Goal: Transaction & Acquisition: Register for event/course

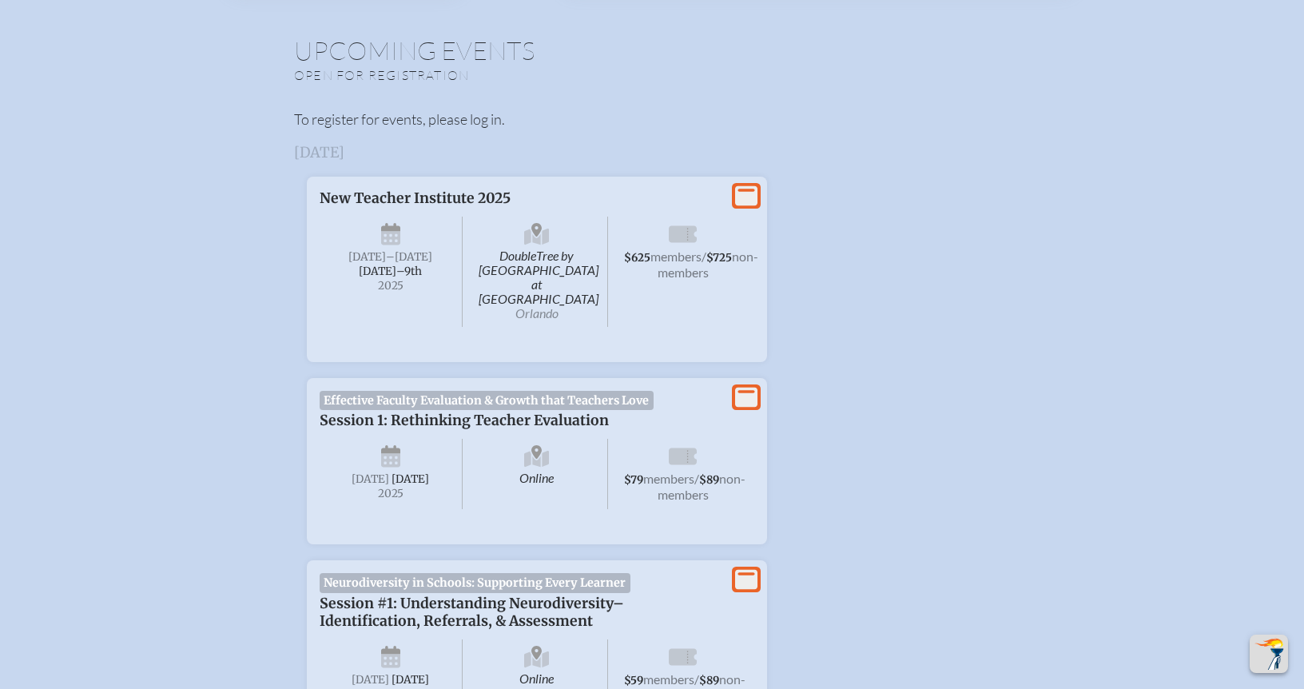
scroll to position [528, 0]
type input "[EMAIL_ADDRESS][DOMAIN_NAME]"
click at [750, 387] on icon at bounding box center [746, 397] width 22 height 20
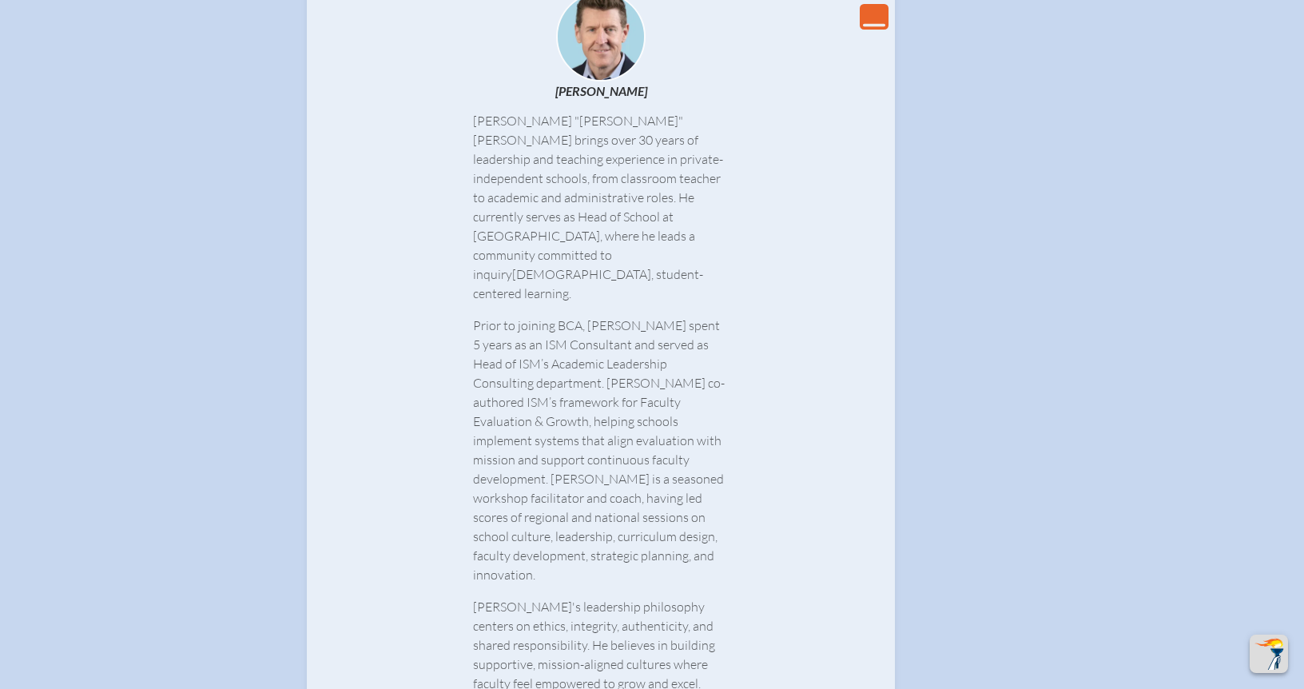
scroll to position [1915, 0]
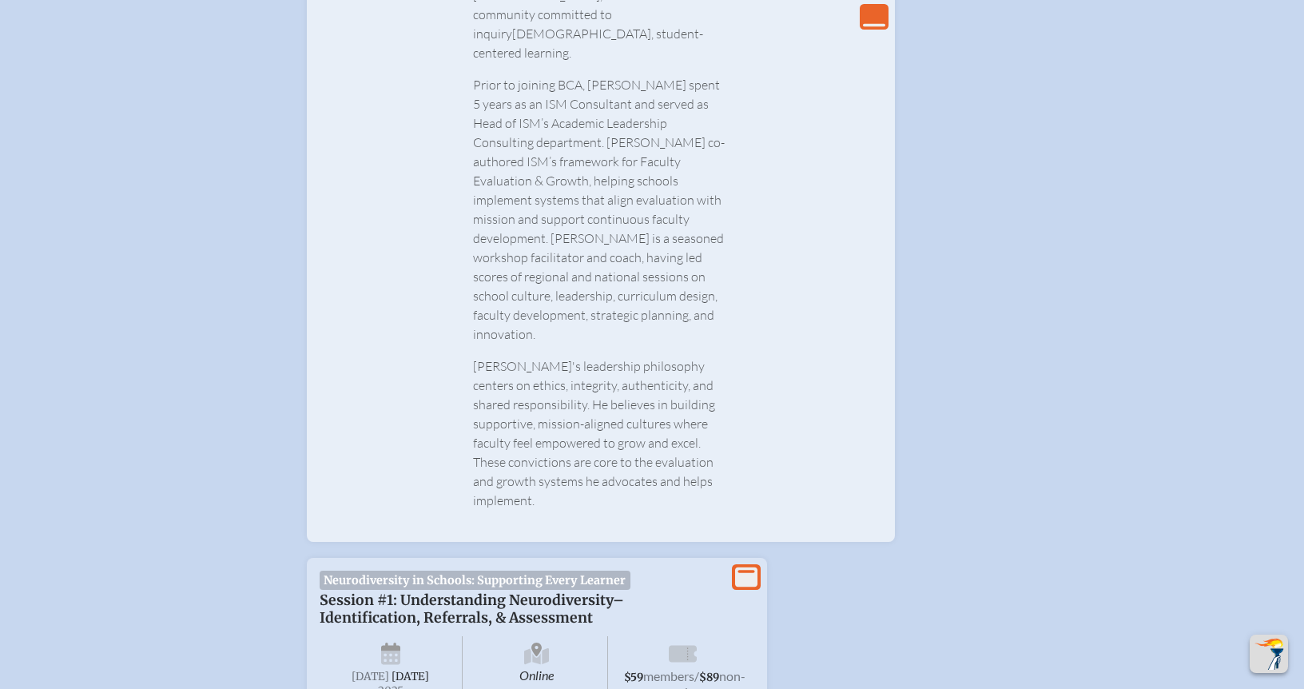
click at [685, 645] on icon at bounding box center [683, 653] width 28 height 17
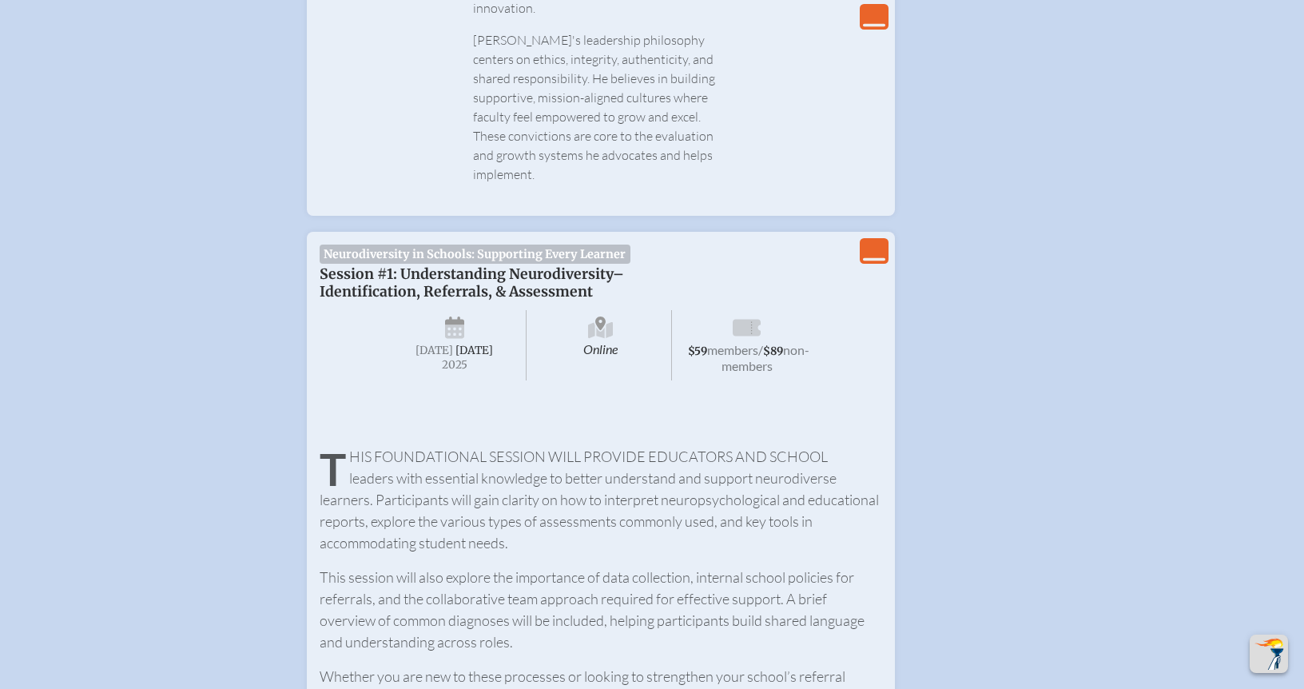
scroll to position [2239, 0]
drag, startPoint x: 866, startPoint y: 174, endPoint x: 872, endPoint y: 184, distance: 11.1
click at [866, 241] on icon "View Less" at bounding box center [874, 252] width 22 height 22
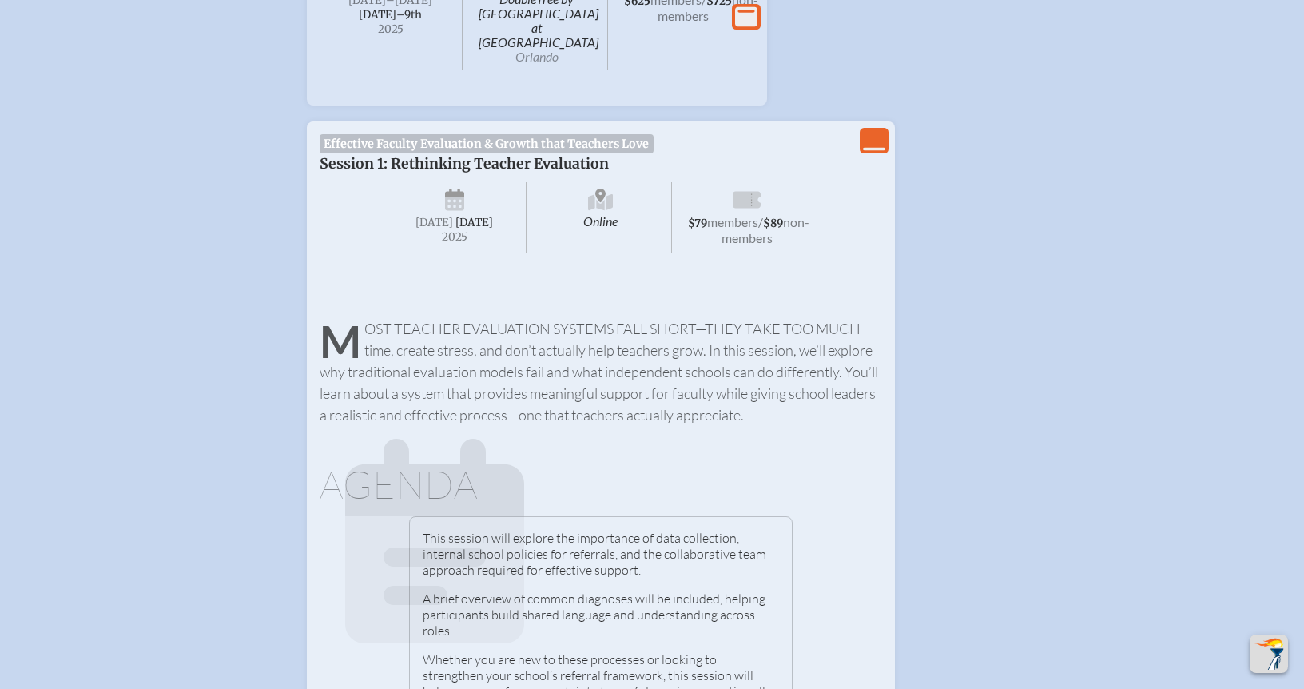
scroll to position [763, 12]
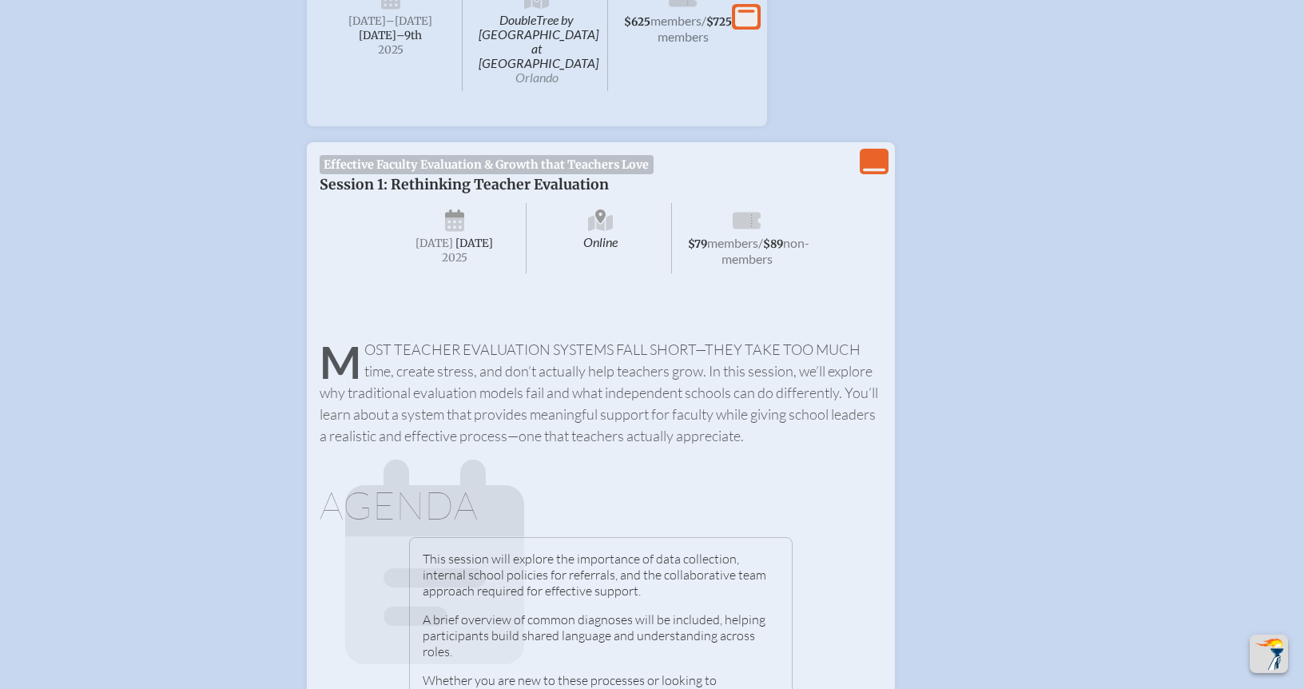
click at [428, 176] on span "Session 1: Rethinking Teacher Evaluation" at bounding box center [464, 185] width 289 height 18
drag, startPoint x: 428, startPoint y: 149, endPoint x: 564, endPoint y: 161, distance: 136.5
click at [428, 155] on span "Effective Faculty Evaluation & Growth that Teachers Love" at bounding box center [487, 164] width 334 height 19
click at [733, 213] on icon at bounding box center [747, 221] width 28 height 17
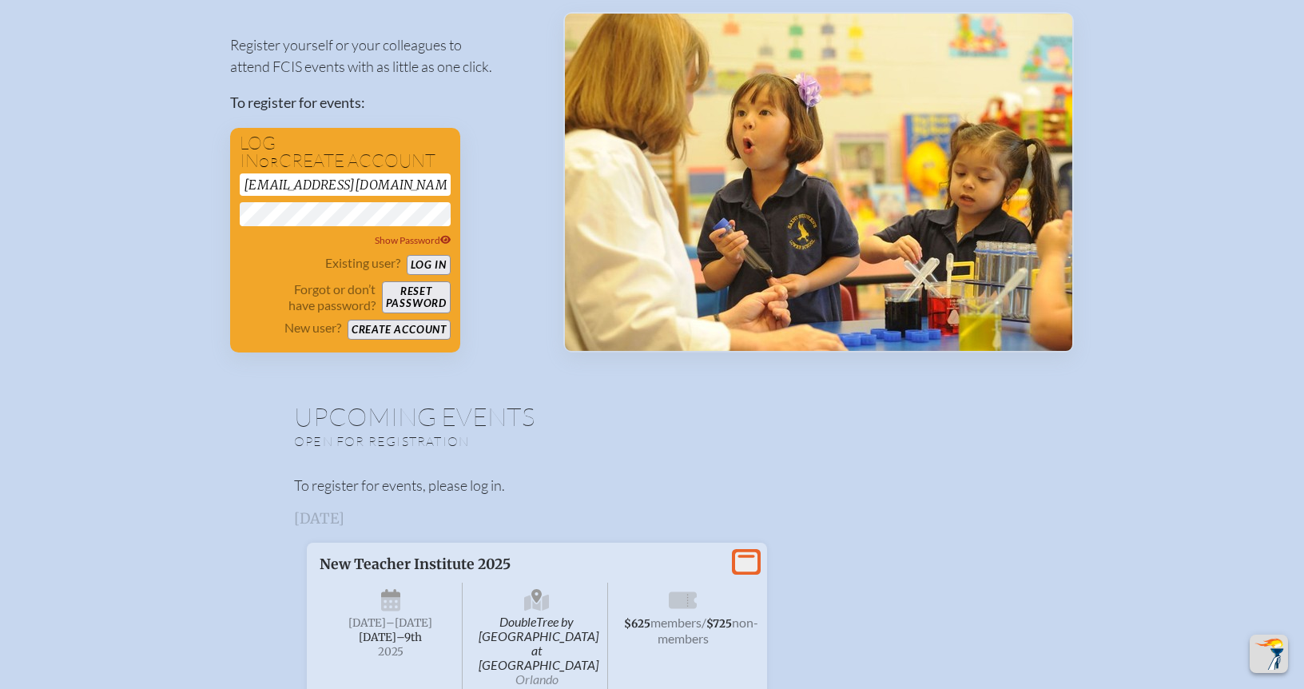
scroll to position [0, 12]
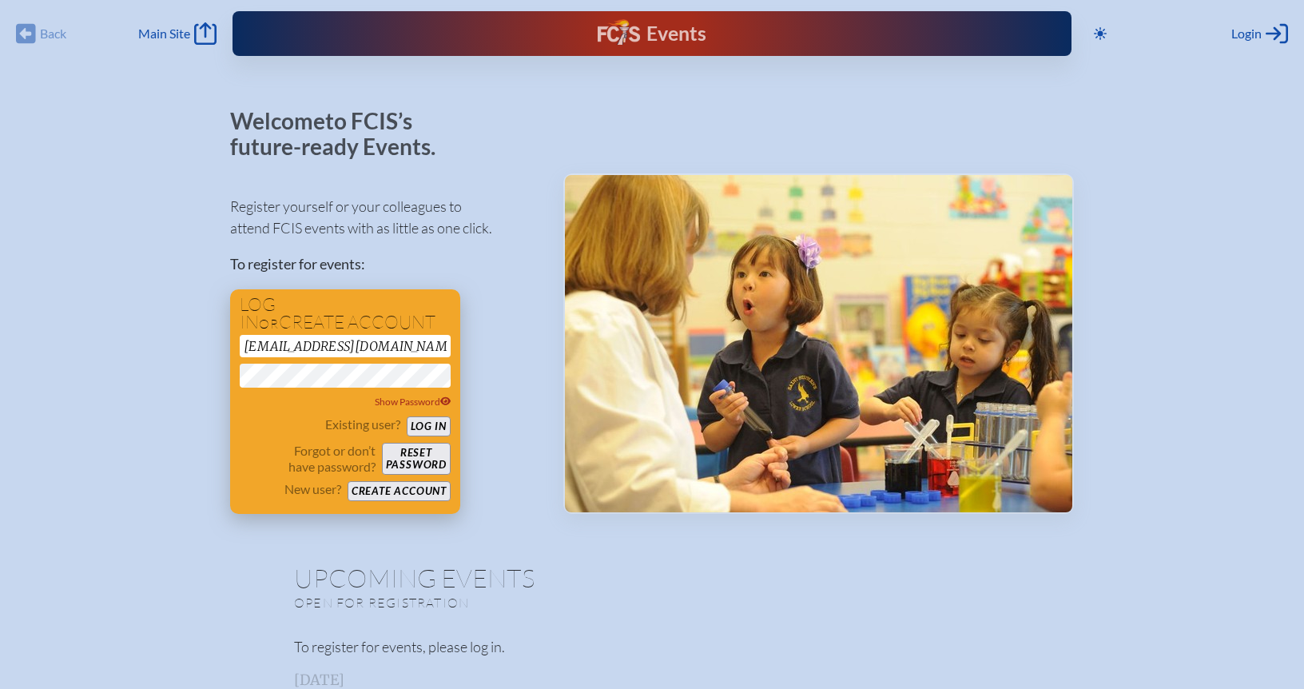
click at [427, 425] on button "Log in" at bounding box center [429, 426] width 44 height 20
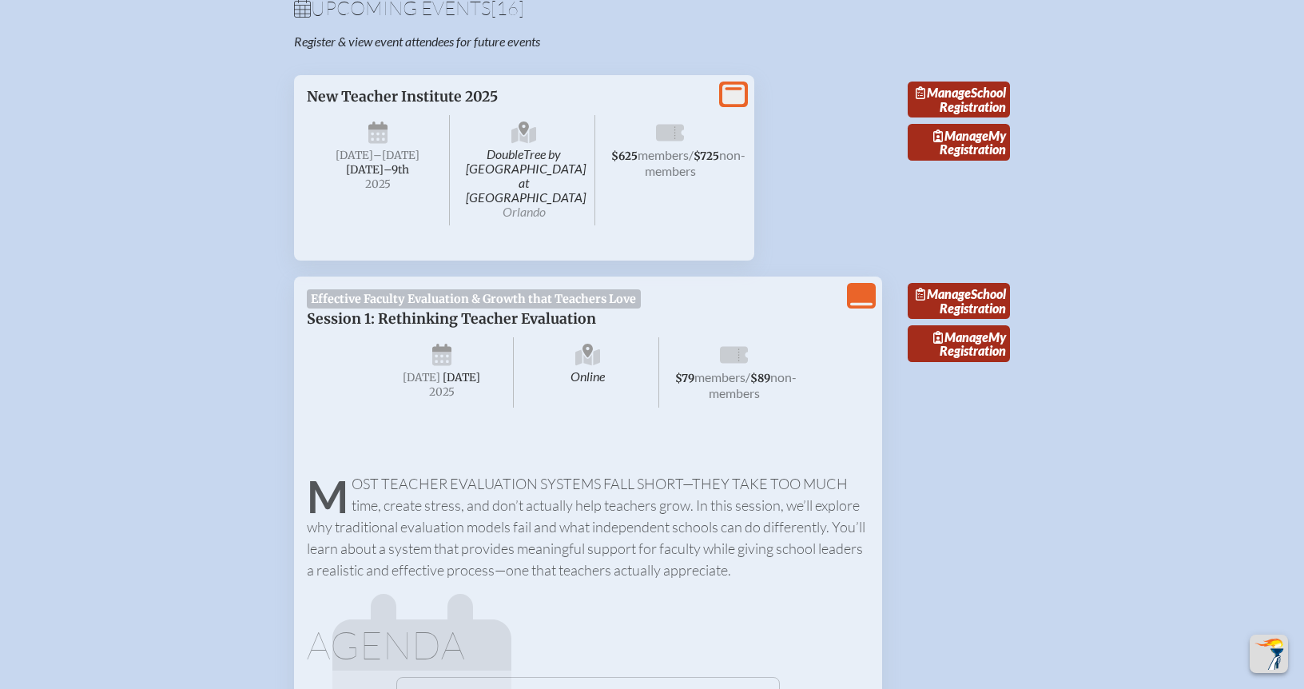
scroll to position [596, 0]
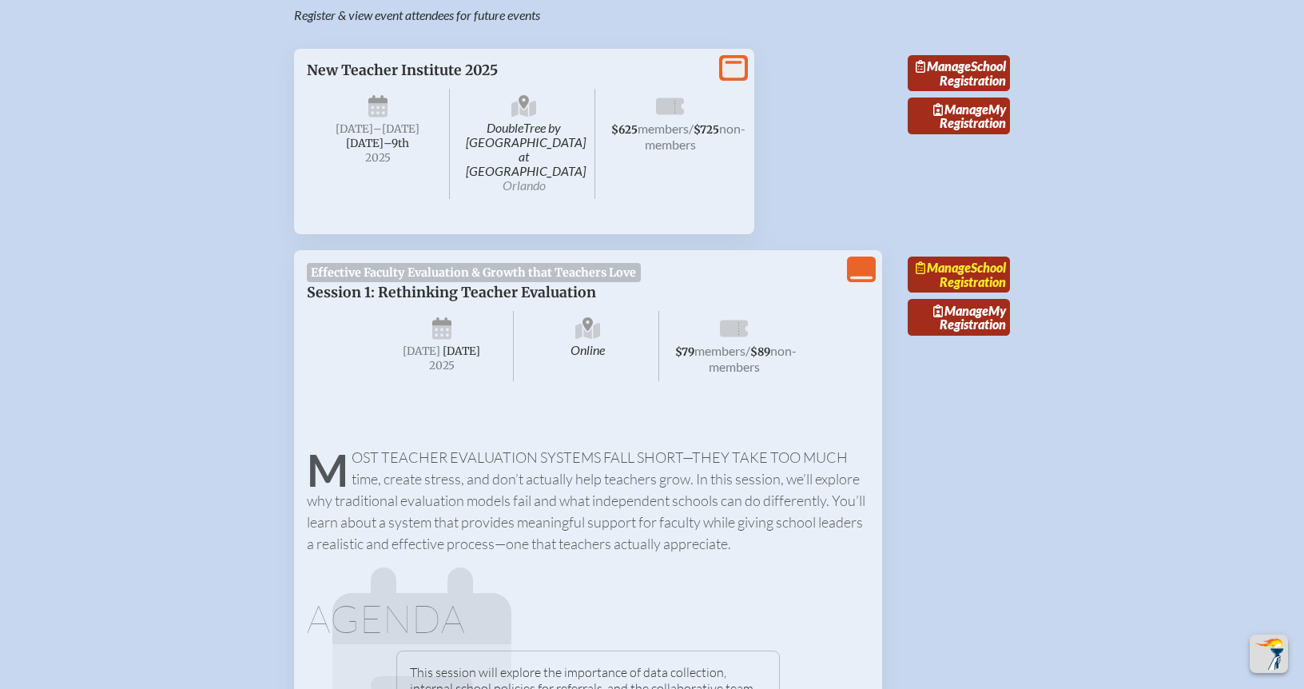
click at [984, 259] on link "Manage School Registration" at bounding box center [959, 275] width 102 height 37
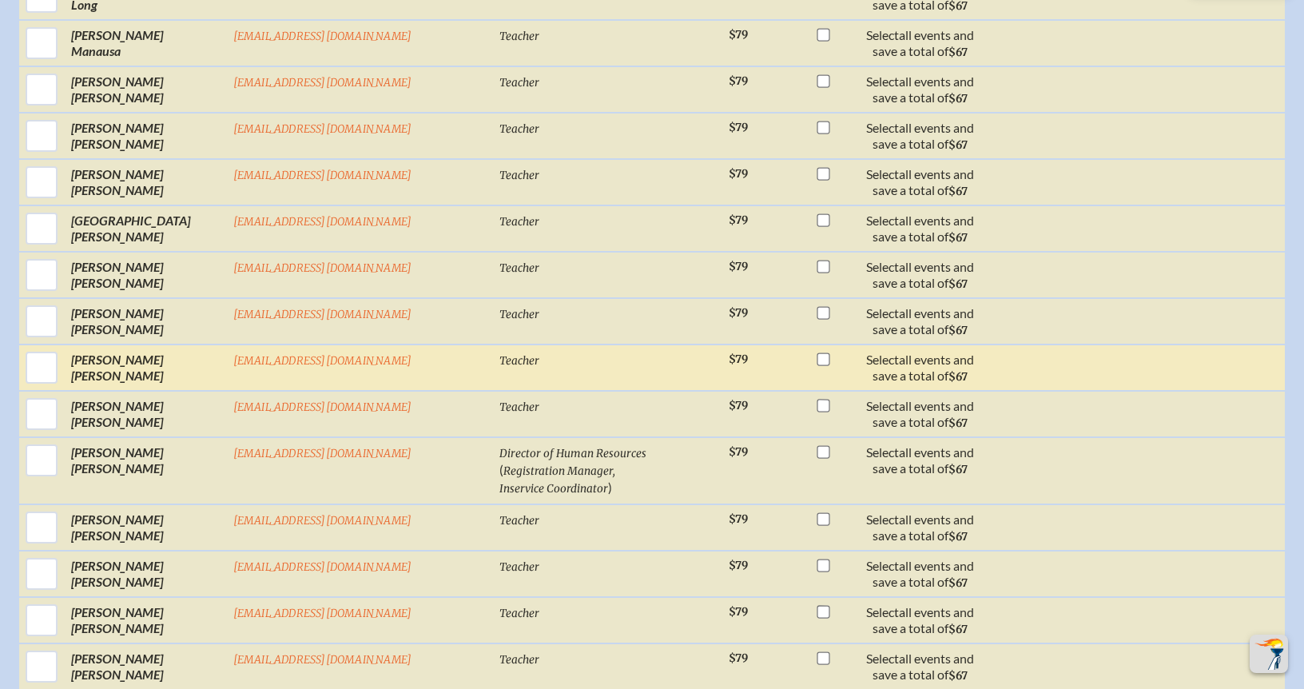
scroll to position [2446, 0]
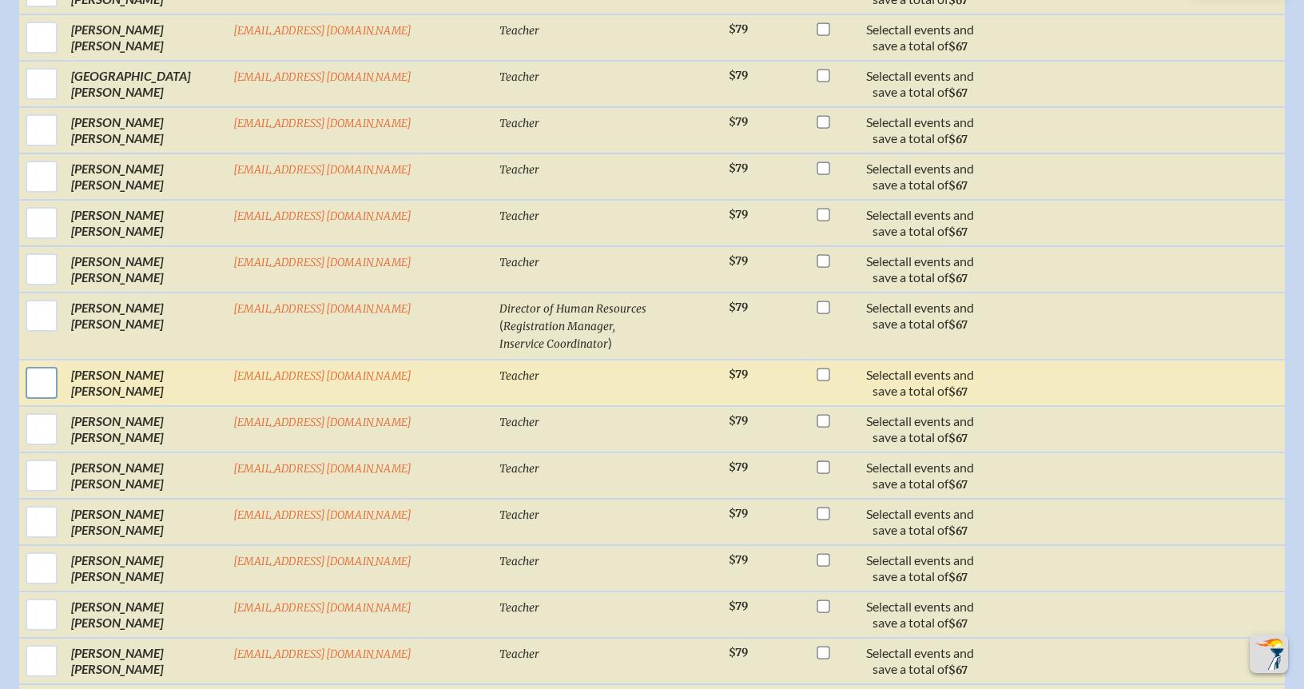
click at [22, 372] on input "checkbox" at bounding box center [42, 383] width 40 height 40
checkbox input "true"
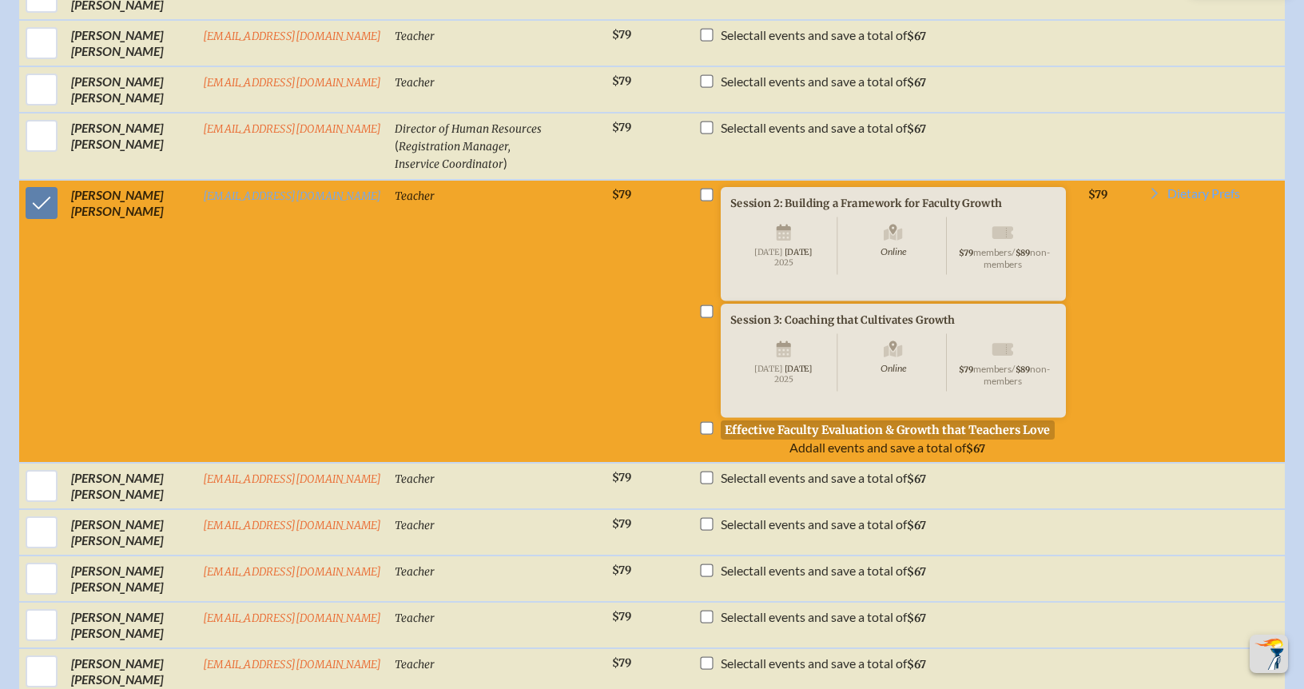
scroll to position [2770, 0]
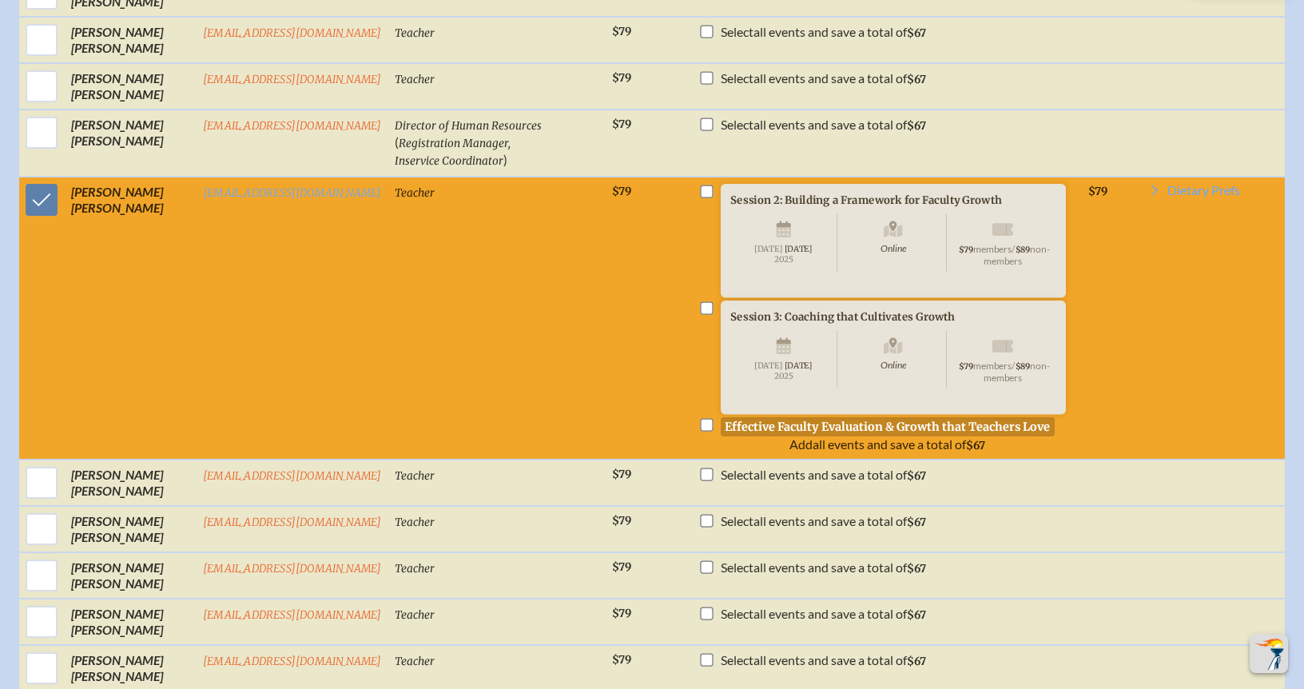
click at [700, 428] on input "checkbox" at bounding box center [706, 424] width 13 height 13
checkbox input "true"
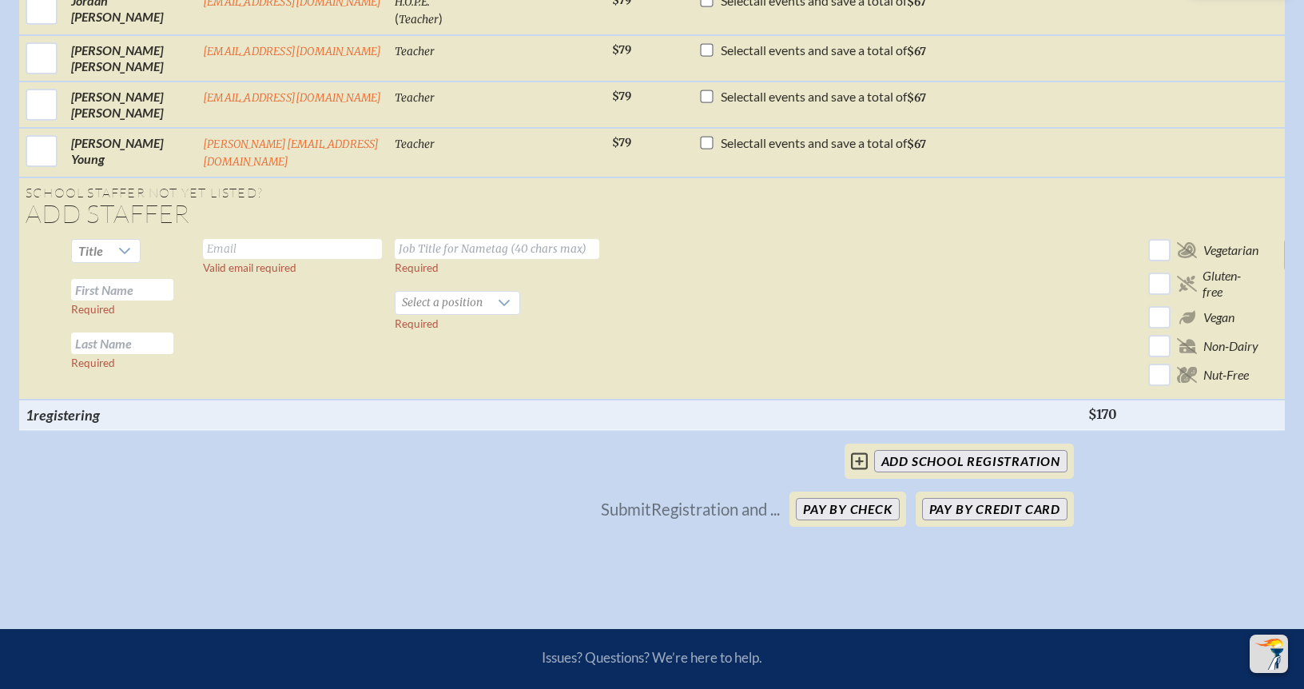
scroll to position [3805, 0]
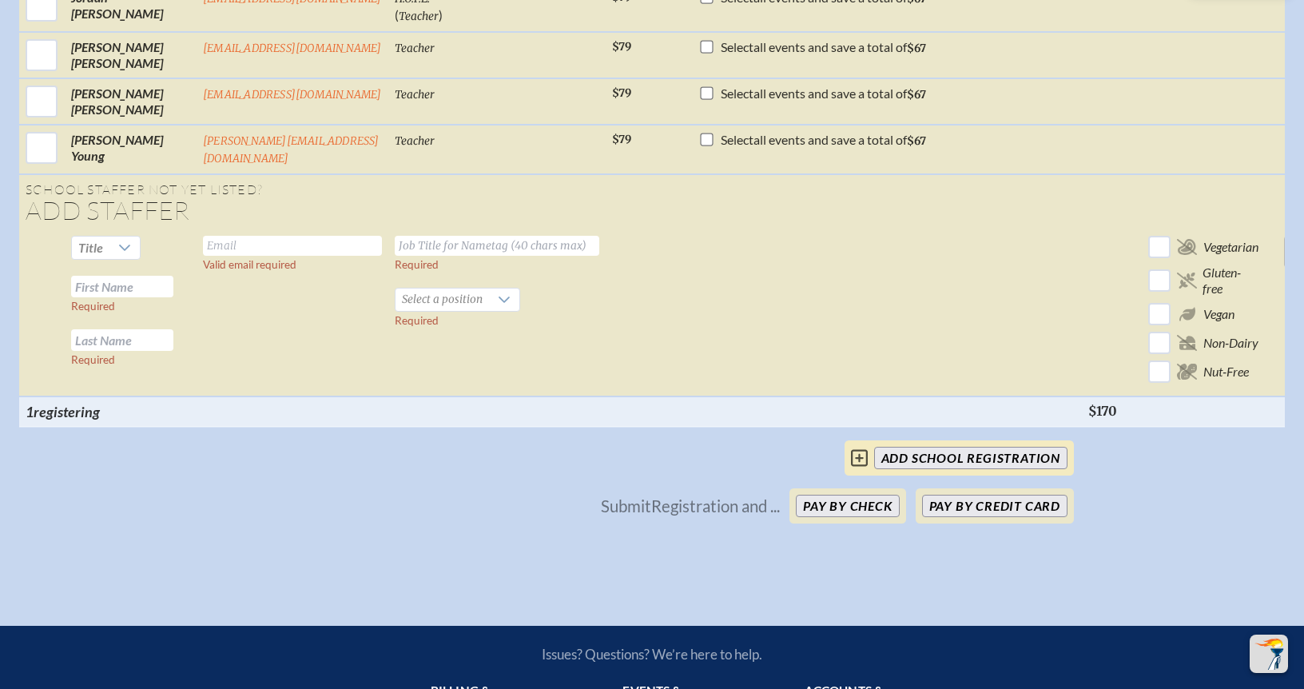
click at [929, 469] on input "add School Registration" at bounding box center [970, 458] width 193 height 22
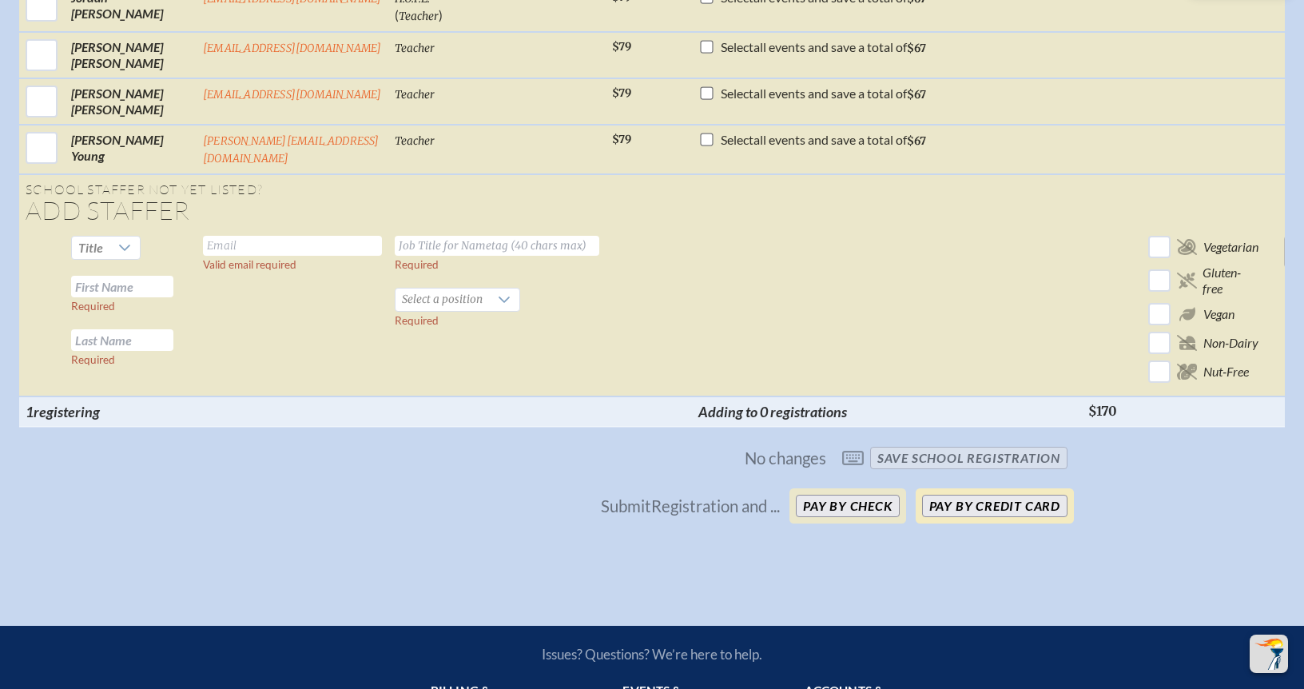
click at [995, 517] on button "Pay by Credit Card" at bounding box center [994, 506] width 145 height 22
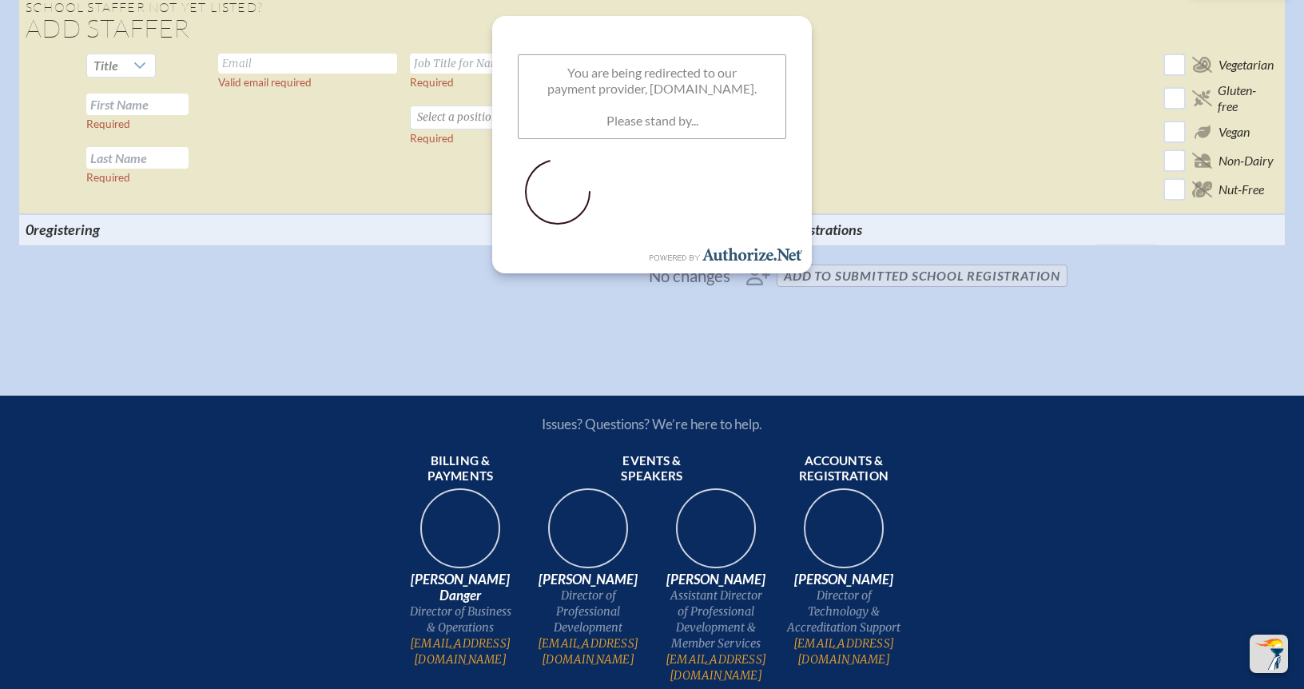
scroll to position [3983, 10]
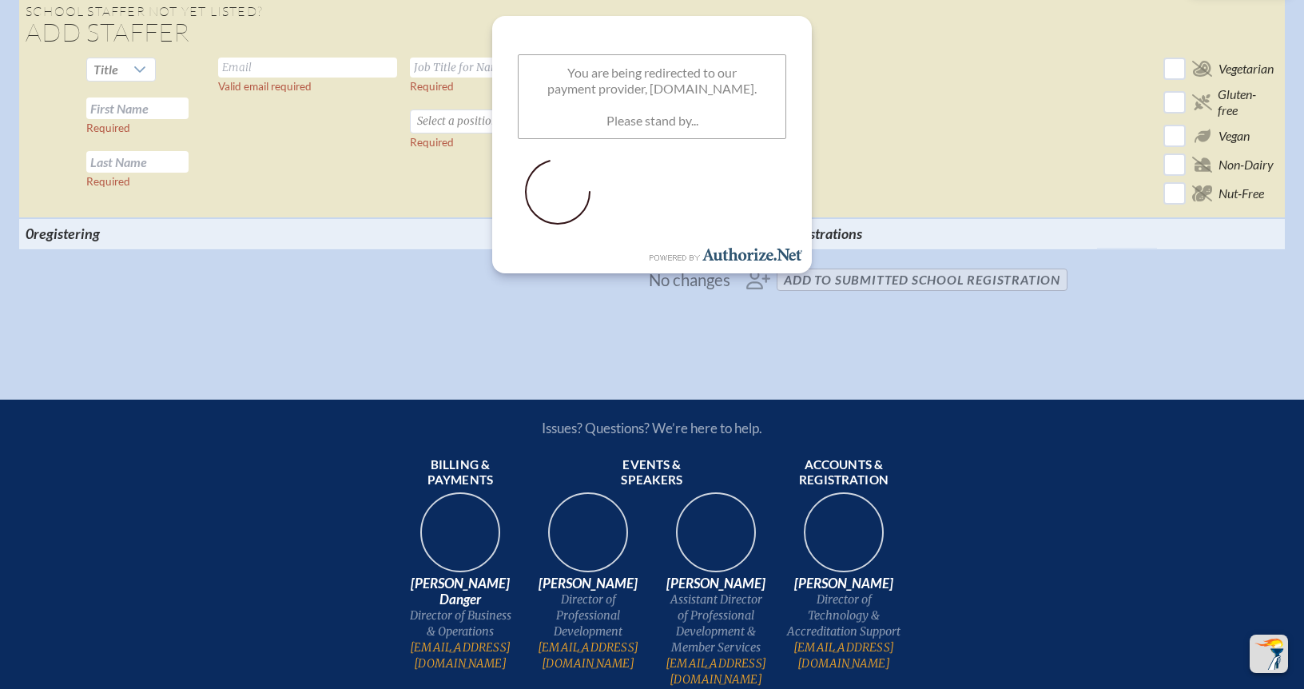
click at [352, 167] on td "Valid email required" at bounding box center [308, 134] width 192 height 167
drag, startPoint x: 704, startPoint y: 213, endPoint x: 659, endPoint y: 205, distance: 46.4
click at [703, 213] on p at bounding box center [652, 193] width 269 height 83
drag, startPoint x: 275, startPoint y: 170, endPoint x: 124, endPoint y: 25, distance: 209.7
click at [249, 155] on td "Valid email required" at bounding box center [308, 134] width 192 height 167
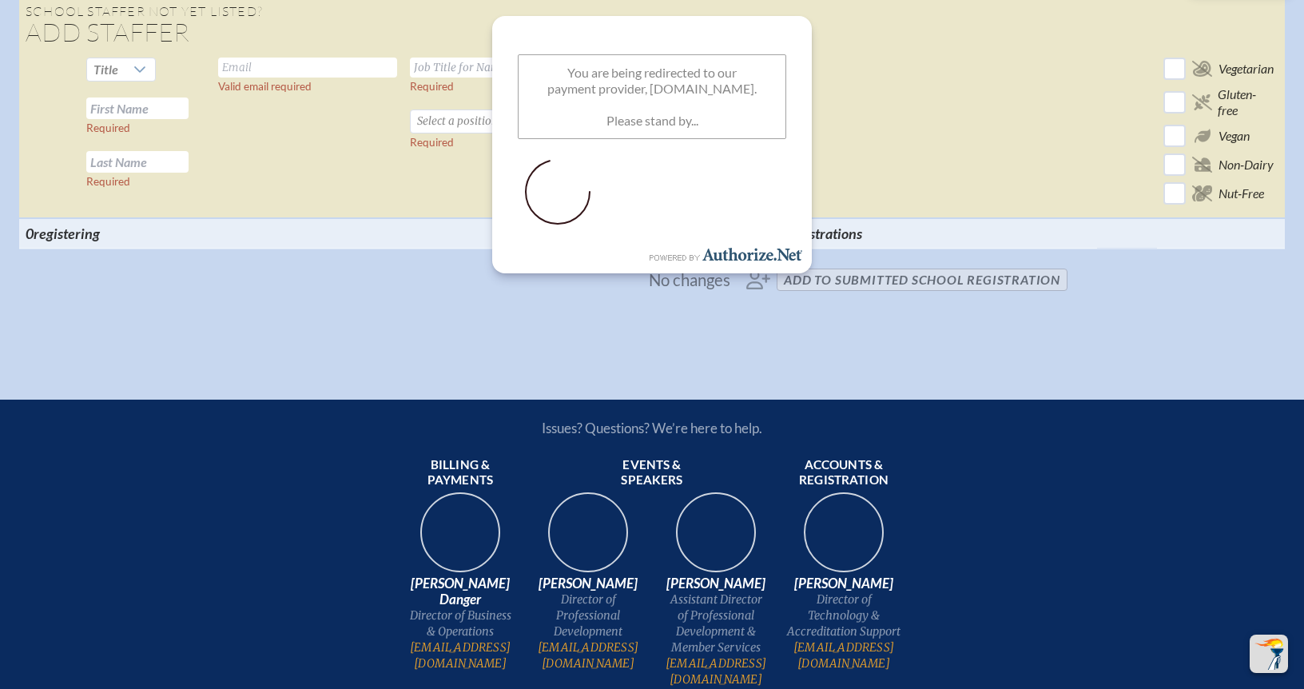
scroll to position [596, 0]
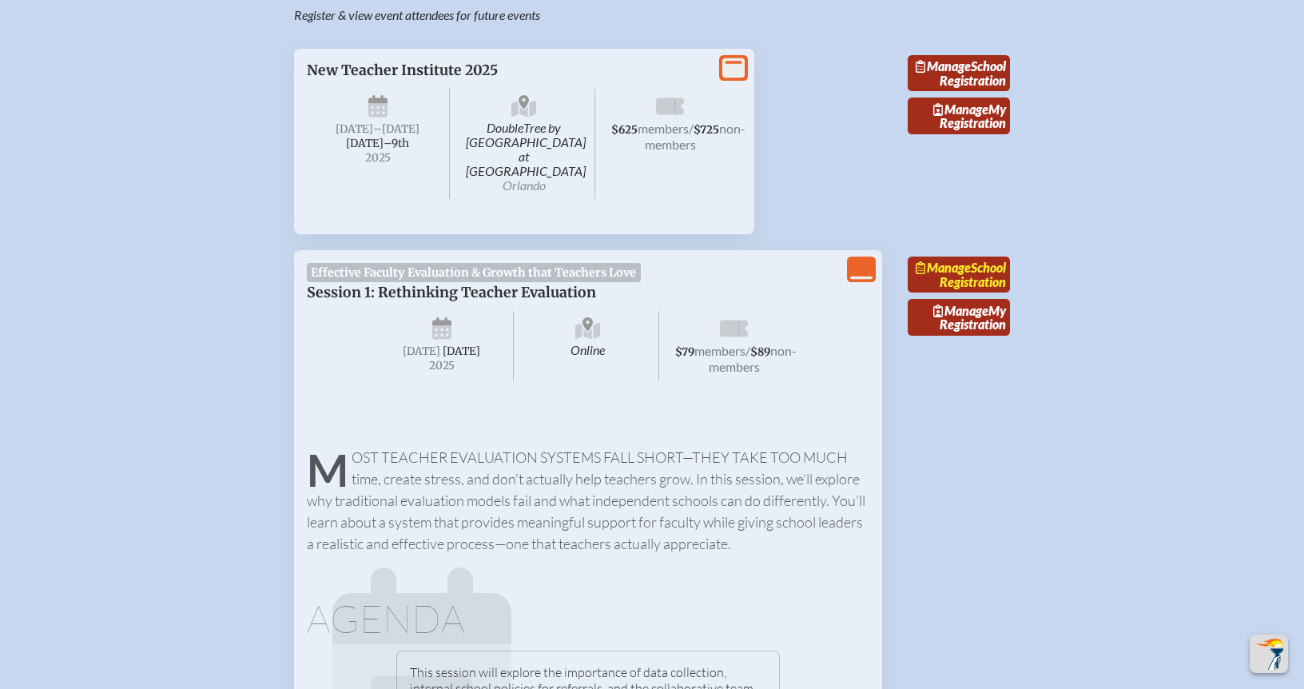
click at [997, 265] on link "Manage School Registration" at bounding box center [959, 275] width 102 height 37
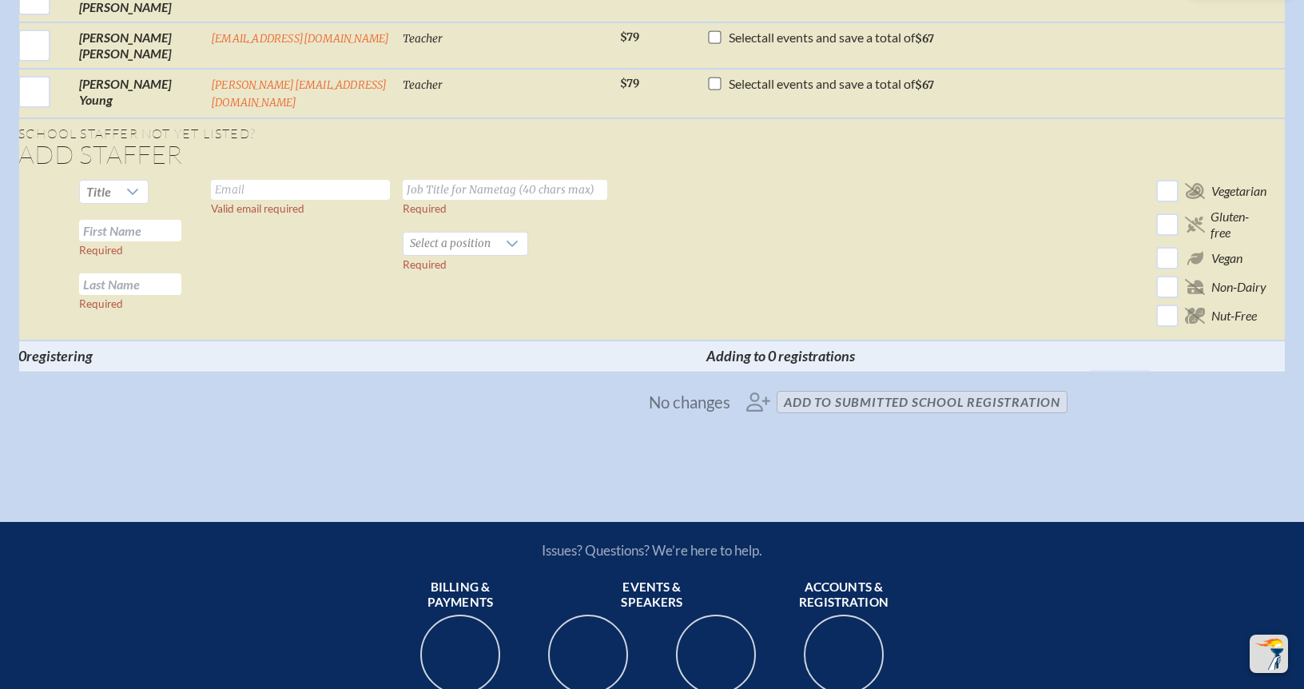
scroll to position [3860, 0]
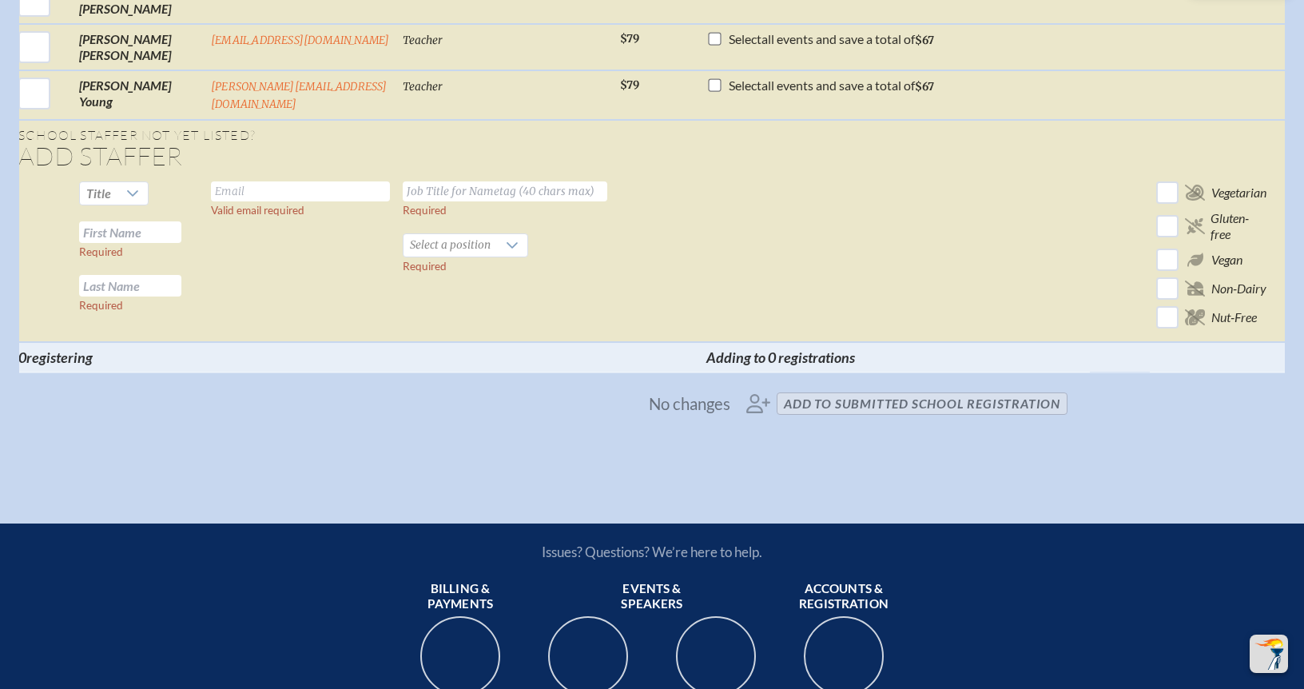
click at [762, 417] on span "No changes add to submitted School Registration" at bounding box center [652, 403] width 844 height 35
click at [802, 416] on span "No changes add to submitted School Registration" at bounding box center [652, 403] width 844 height 35
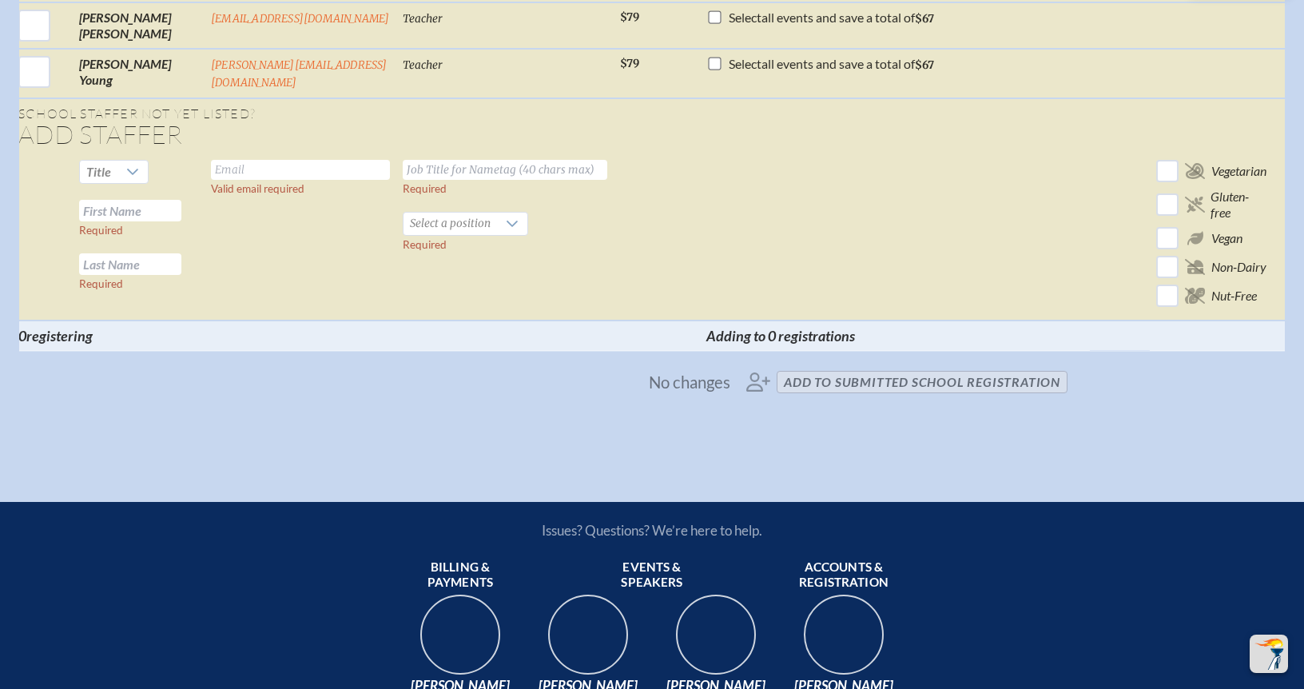
scroll to position [3874, 12]
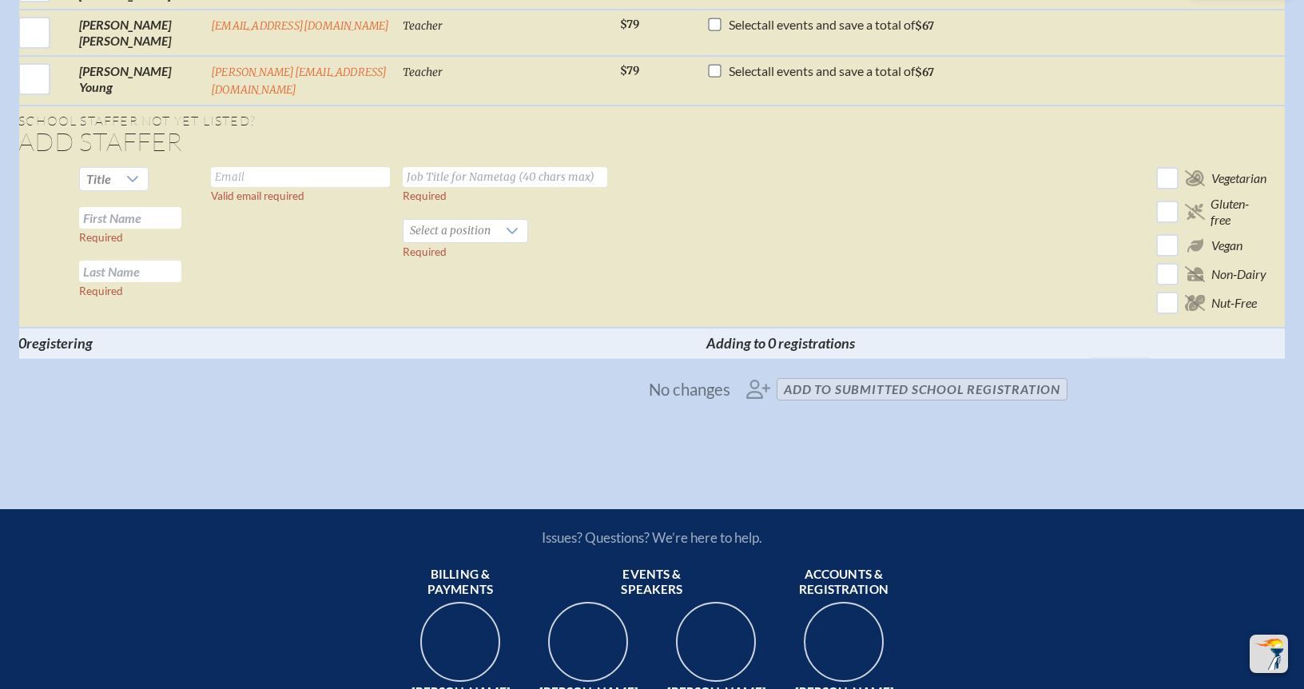
click at [872, 395] on span "No changes add to submitted School Registration" at bounding box center [652, 389] width 844 height 35
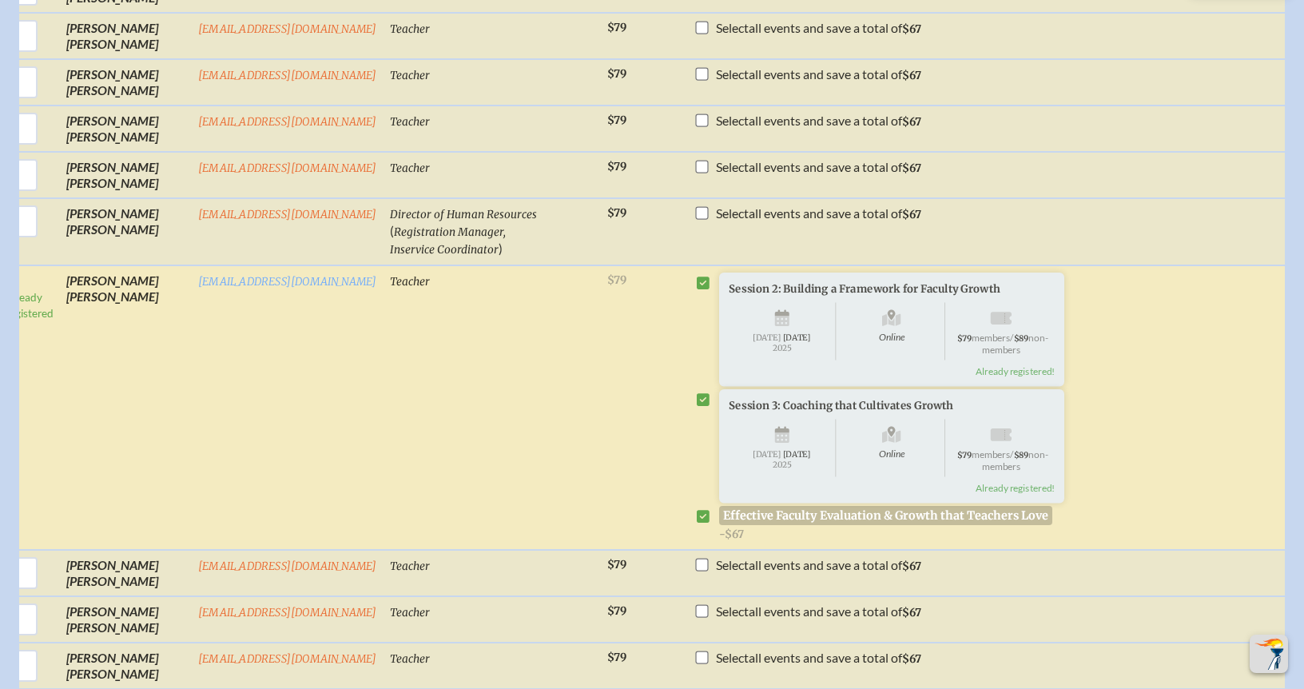
scroll to position [2717, 12]
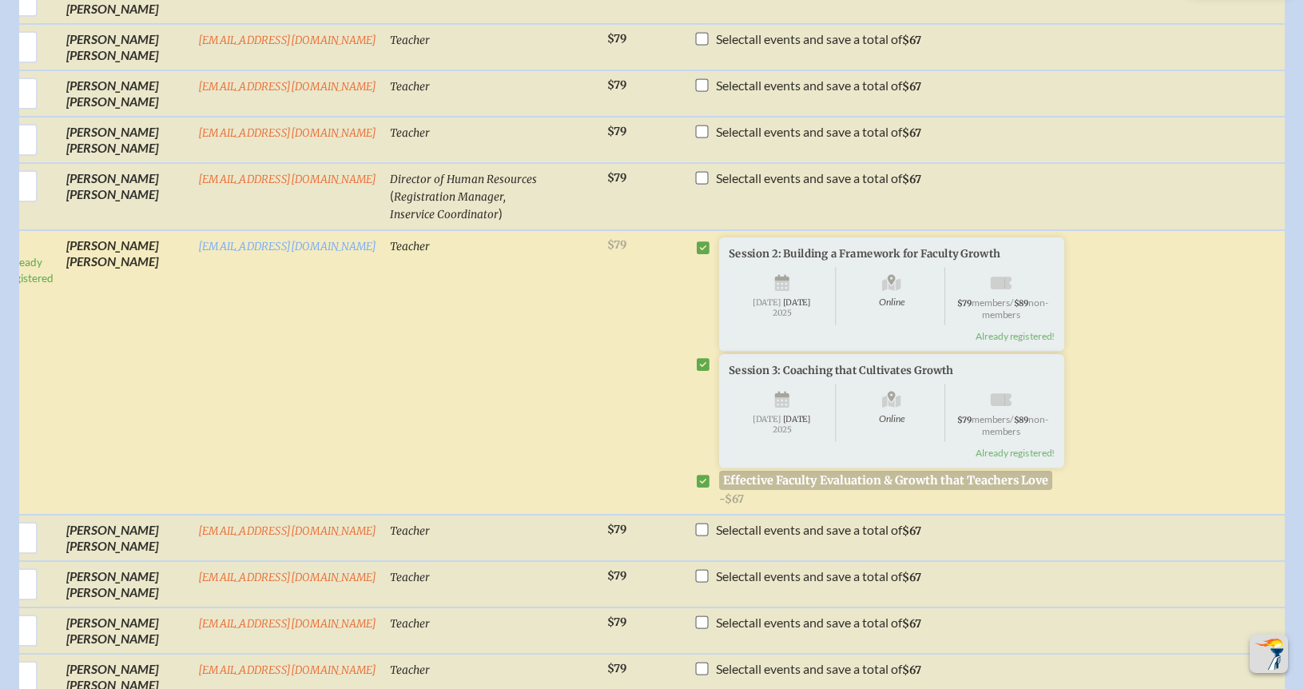
click at [978, 338] on span "Already registered!" at bounding box center [1015, 335] width 79 height 12
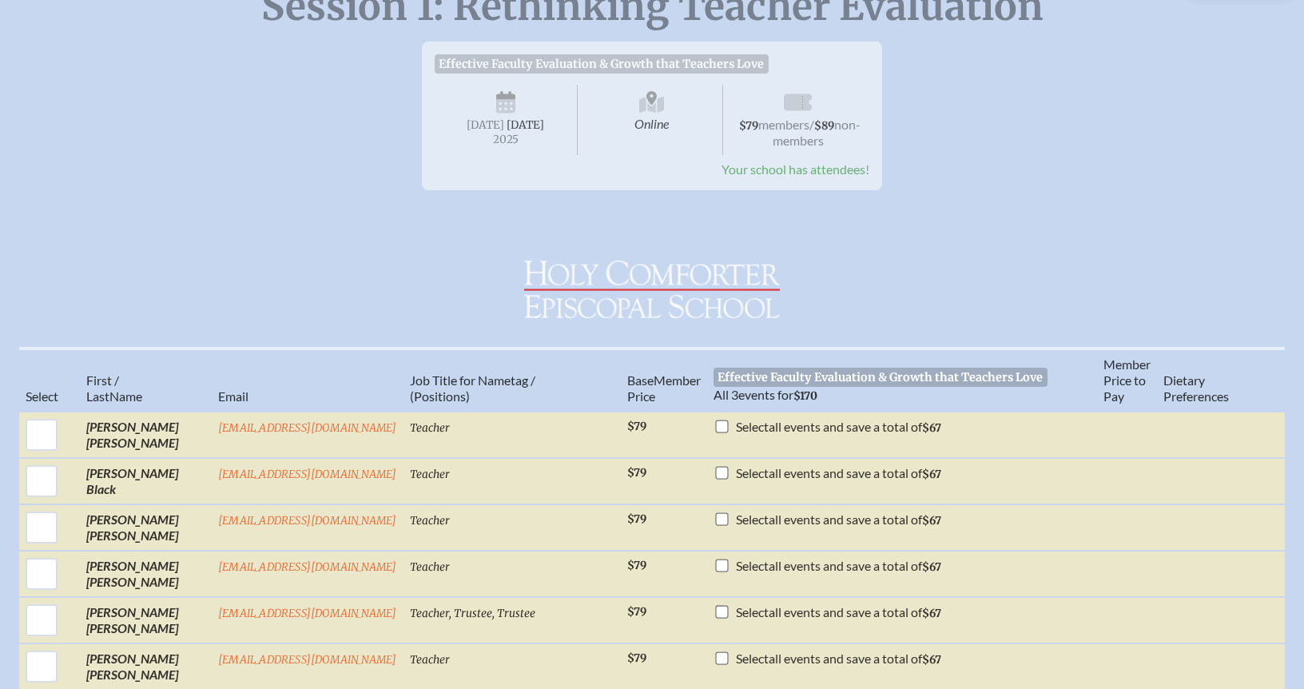
scroll to position [0, 12]
